Goal: Obtain resource: Download file/media

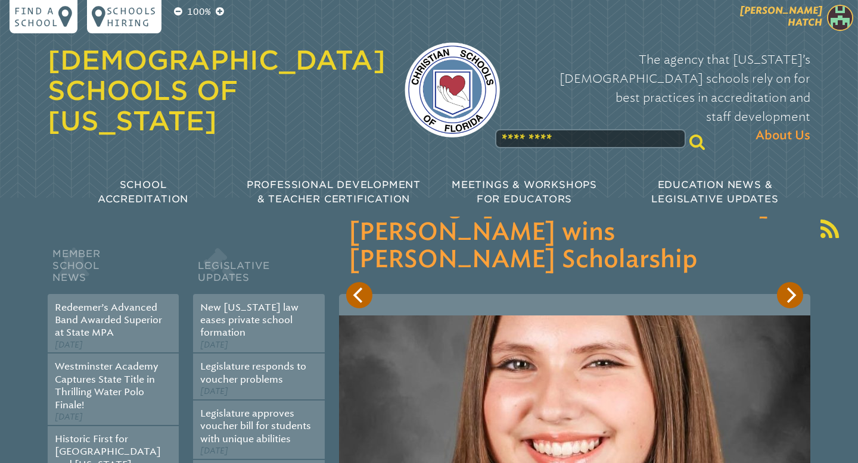
click at [845, 20] on img at bounding box center [840, 18] width 26 height 26
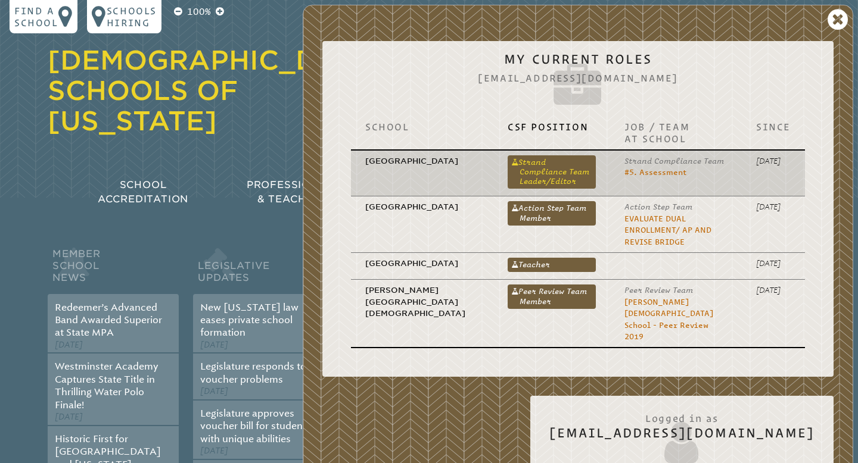
click at [511, 164] on link "Strand Compliance Team Leader/Editor" at bounding box center [552, 172] width 88 height 34
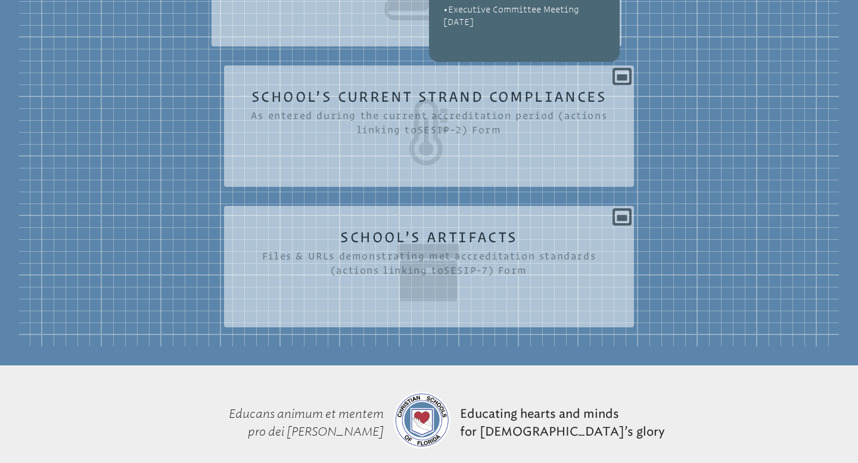
scroll to position [470, 0]
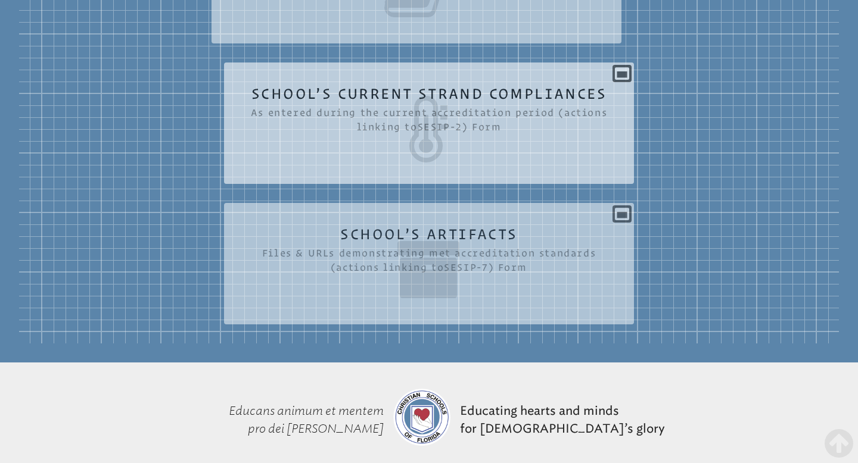
click at [622, 73] on div "School’s Current Strand Compliances As entered during the current accreditation…" at bounding box center [429, 118] width 410 height 93
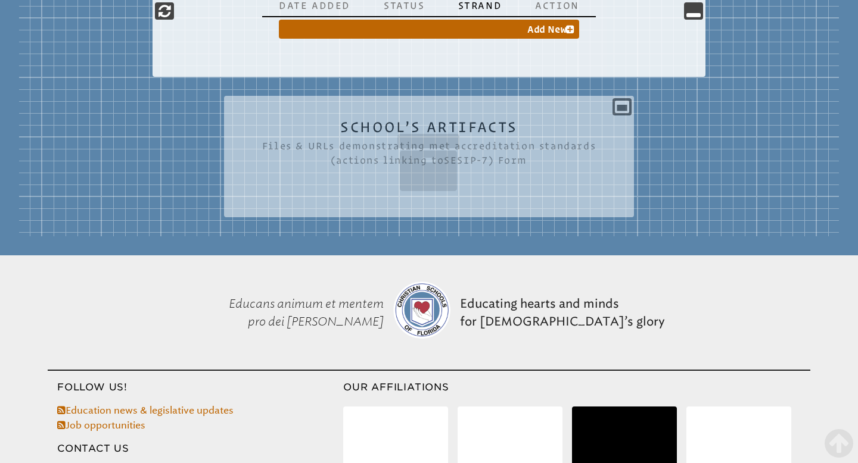
scroll to position [636, 0]
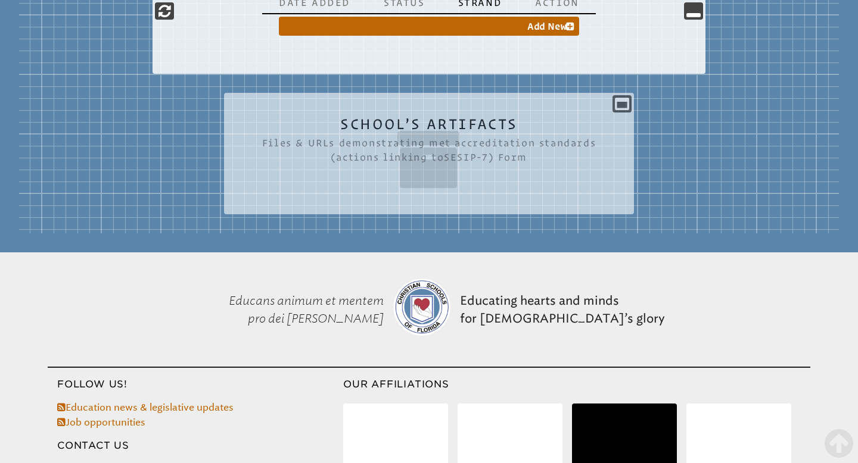
click at [612, 110] on div "School’s Artifacts Files & URLs demonstrating met accreditation standards (acti…" at bounding box center [429, 148] width 410 height 93
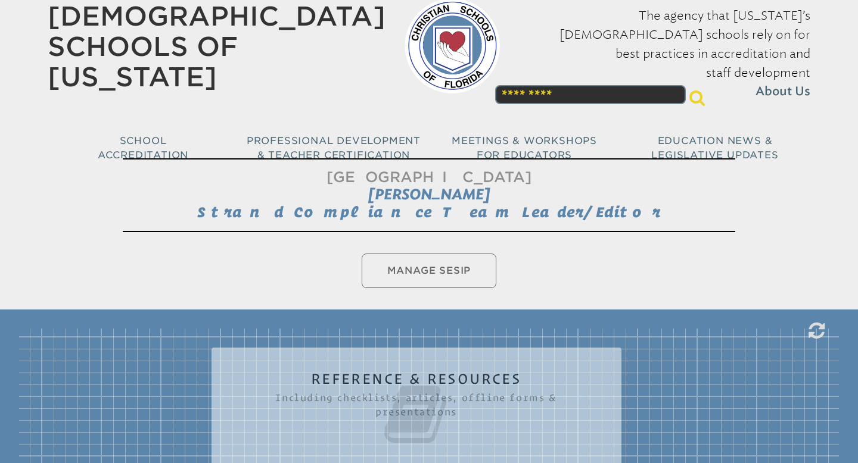
scroll to position [41, 0]
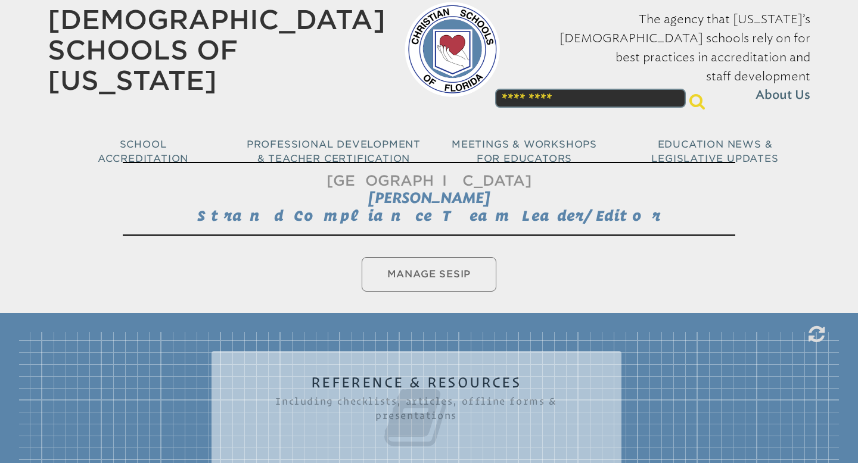
click at [437, 270] on ul "Manage SESIP" at bounding box center [429, 274] width 858 height 39
click at [425, 276] on ul "Manage SESIP" at bounding box center [429, 274] width 858 height 39
click at [427, 274] on ul "Manage SESIP" at bounding box center [429, 274] width 858 height 39
click at [470, 197] on span "[PERSON_NAME]" at bounding box center [429, 197] width 122 height 17
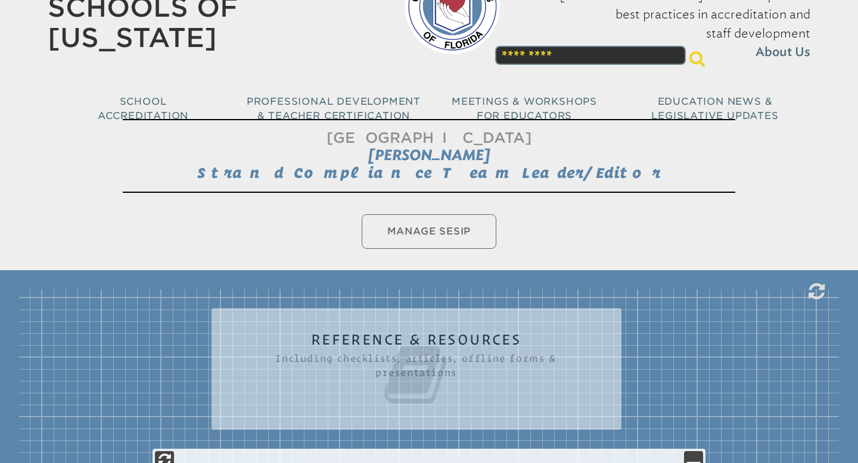
scroll to position [193, 0]
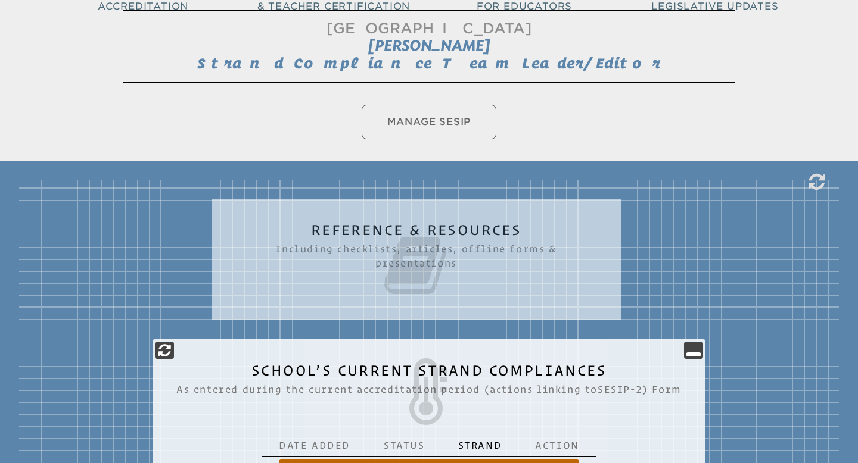
click at [455, 228] on h2 "Reference & Resources Including checklists, articles, offline forms & presentat…" at bounding box center [416, 261] width 362 height 76
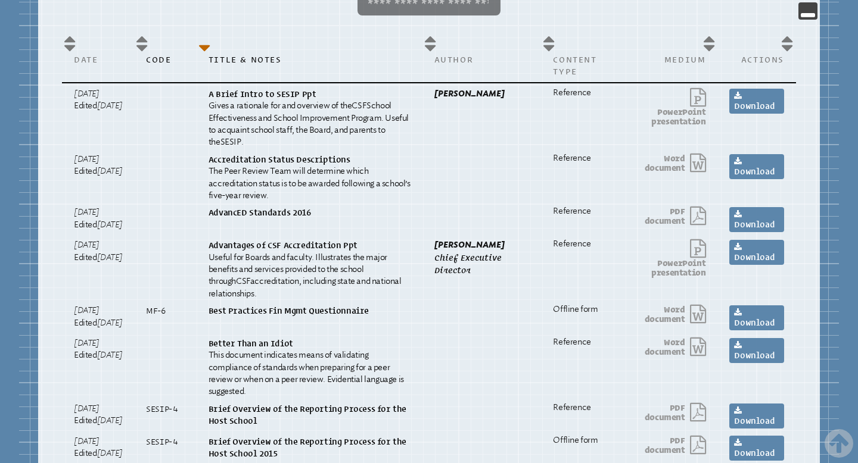
scroll to position [499, 0]
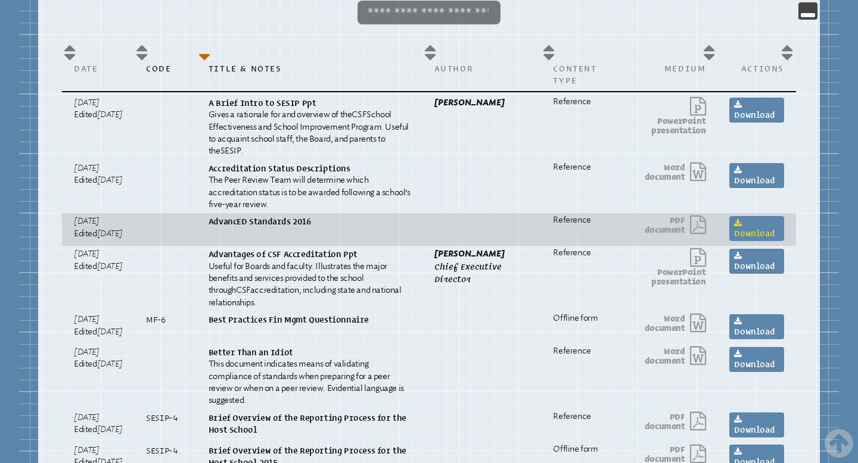
click at [762, 231] on link "Download" at bounding box center [756, 228] width 55 height 25
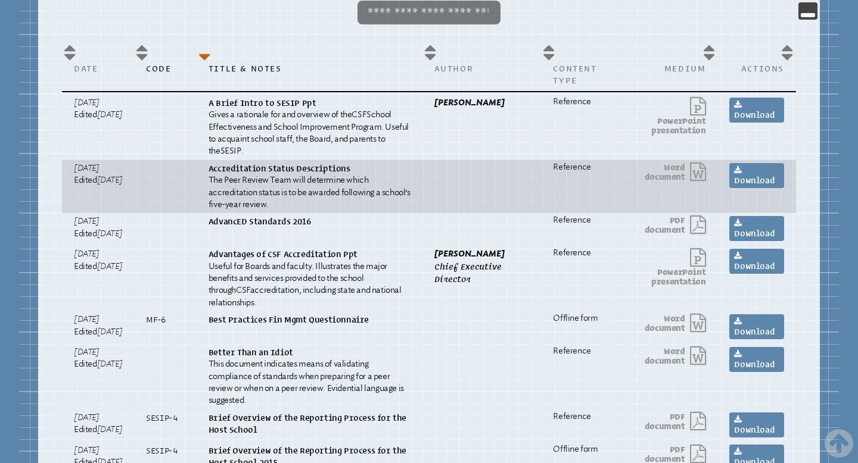
click at [355, 182] on p "The Peer Review Team will determine which accreditation status is to be awarded…" at bounding box center [310, 193] width 202 height 36
click at [330, 179] on p "The Peer Review Team will determine which accreditation status is to be awarded…" at bounding box center [310, 193] width 202 height 36
click at [754, 175] on link "Download" at bounding box center [756, 175] width 55 height 25
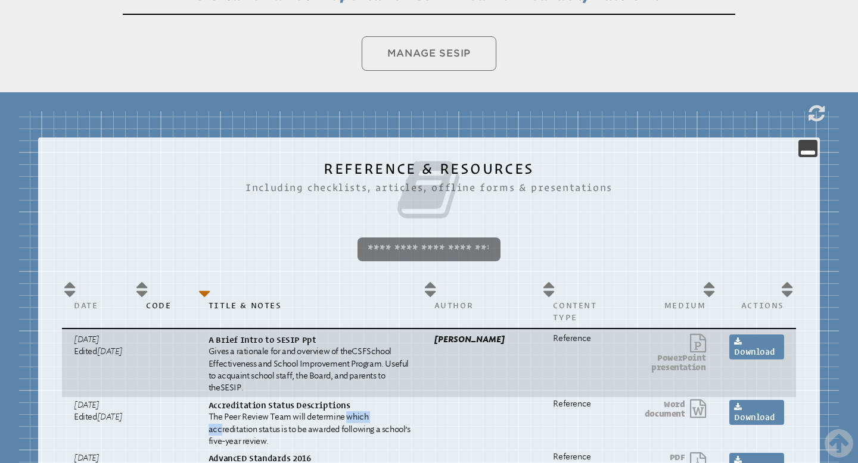
scroll to position [0, 0]
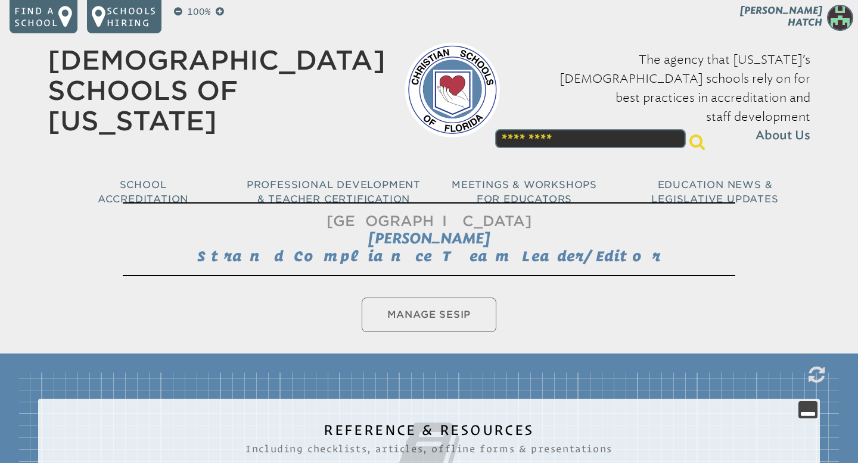
click at [443, 317] on ul "Manage SESIP" at bounding box center [429, 314] width 858 height 39
click at [830, 20] on img at bounding box center [840, 18] width 26 height 26
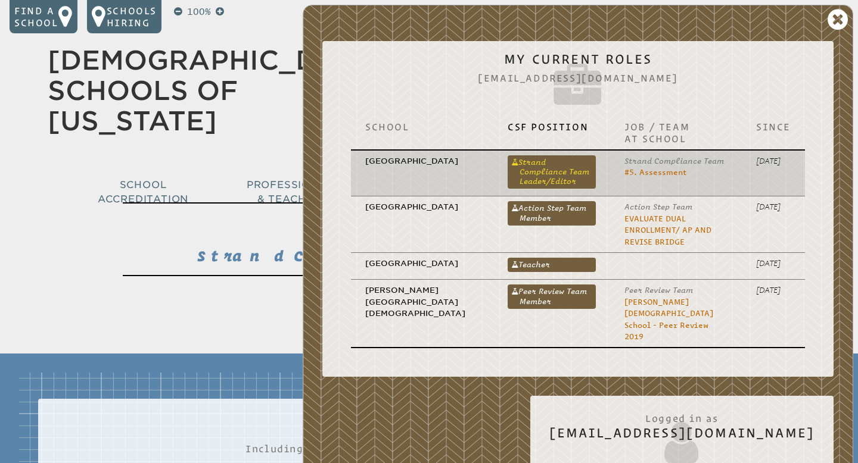
click at [552, 167] on link "Strand Compliance Team Leader/Editor" at bounding box center [552, 172] width 88 height 34
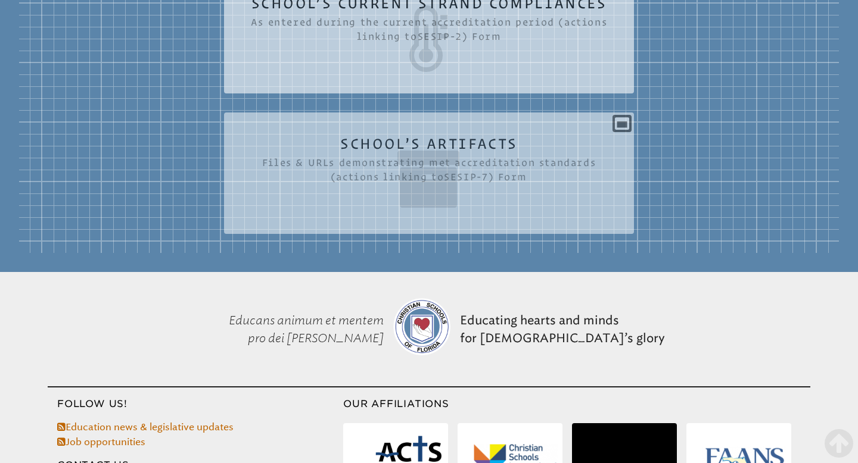
scroll to position [431, 0]
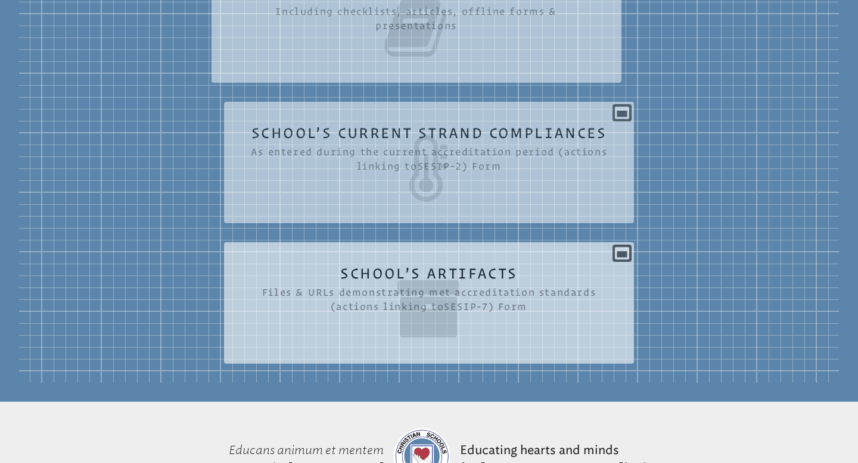
click at [484, 279] on icon at bounding box center [429, 309] width 362 height 67
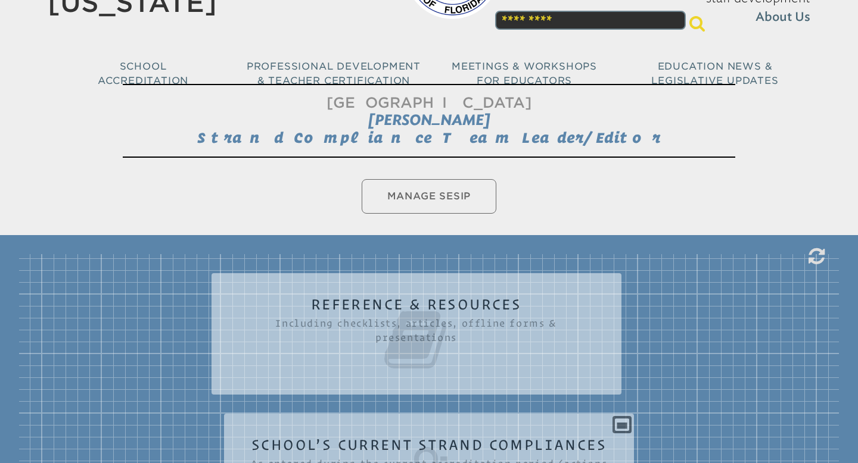
scroll to position [0, 0]
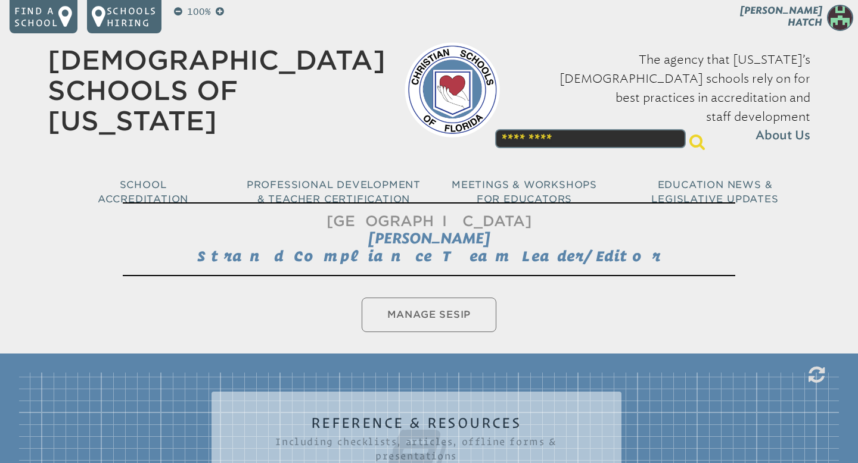
click at [431, 314] on ul "Manage SESIP" at bounding box center [429, 314] width 858 height 39
click at [838, 17] on img at bounding box center [840, 18] width 26 height 26
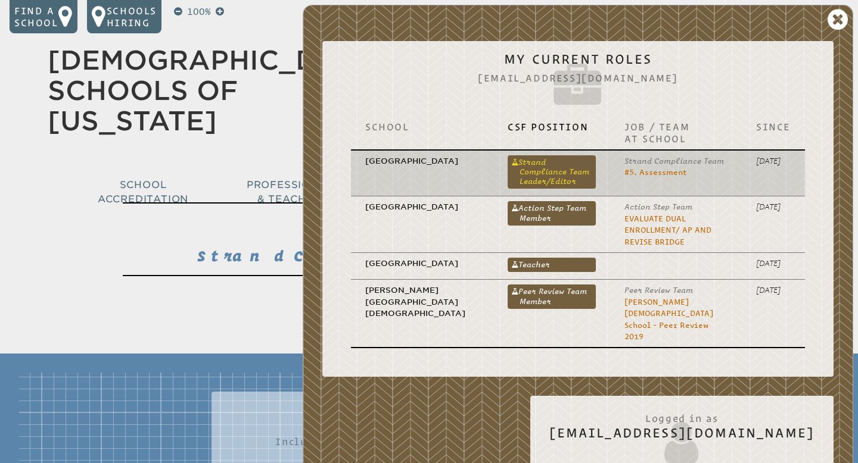
click at [548, 169] on link "Strand Compliance Team Leader/Editor" at bounding box center [552, 172] width 88 height 34
